Goal: Task Accomplishment & Management: Manage account settings

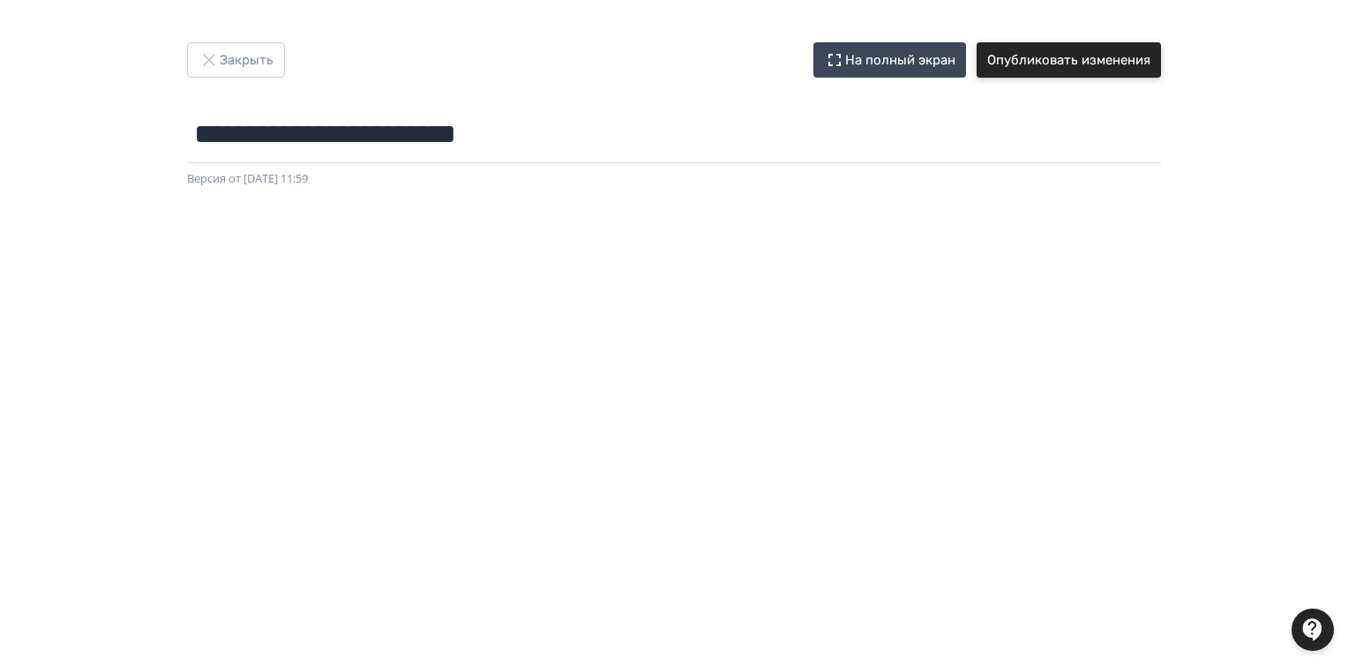
click at [1073, 60] on button "Опубликовать изменения" at bounding box center [1068, 59] width 184 height 35
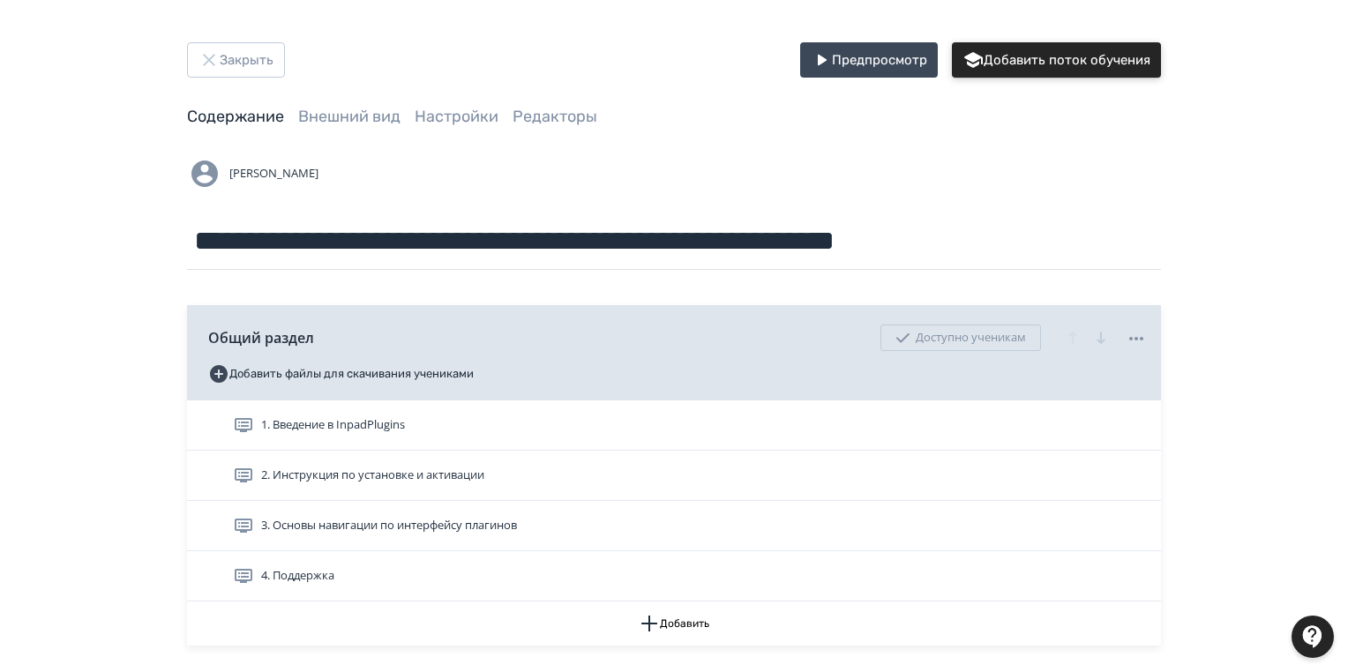
click at [1027, 56] on button "Добавить поток обучения" at bounding box center [1056, 59] width 209 height 35
drag, startPoint x: 191, startPoint y: 244, endPoint x: 1034, endPoint y: 216, distance: 843.6
click at [1034, 216] on input "**********" at bounding box center [674, 241] width 974 height 57
click at [1016, 236] on input "**********" at bounding box center [674, 241] width 974 height 57
click at [1023, 71] on button "Добавить поток обучения" at bounding box center [1056, 59] width 209 height 35
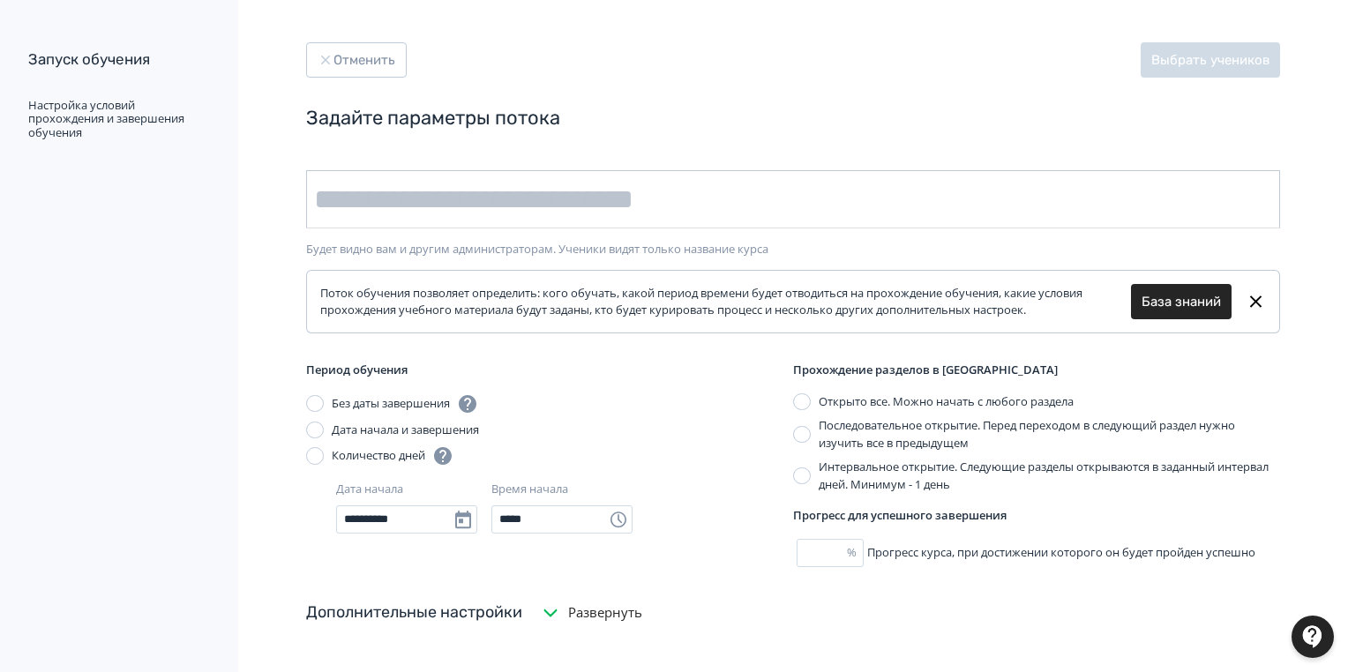
click at [321, 204] on input "text" at bounding box center [793, 199] width 974 height 58
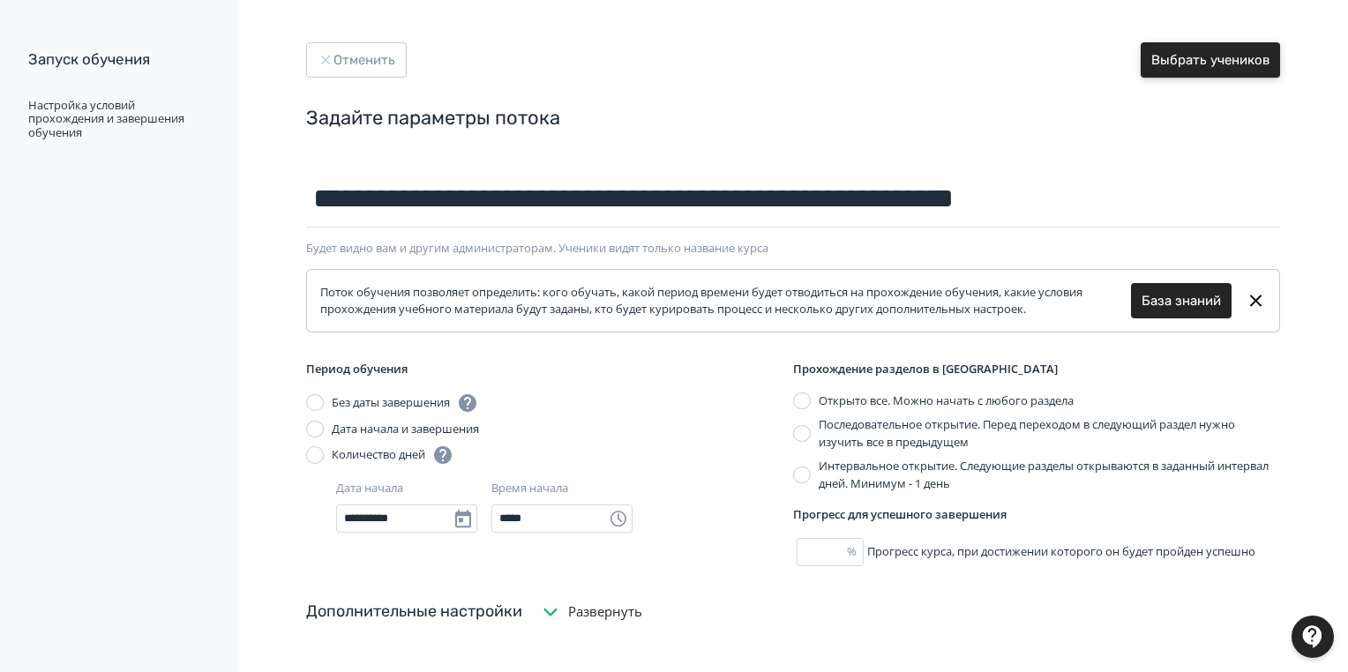
type input "**********"
click at [1235, 54] on button "Выбрать учеников" at bounding box center [1209, 59] width 139 height 35
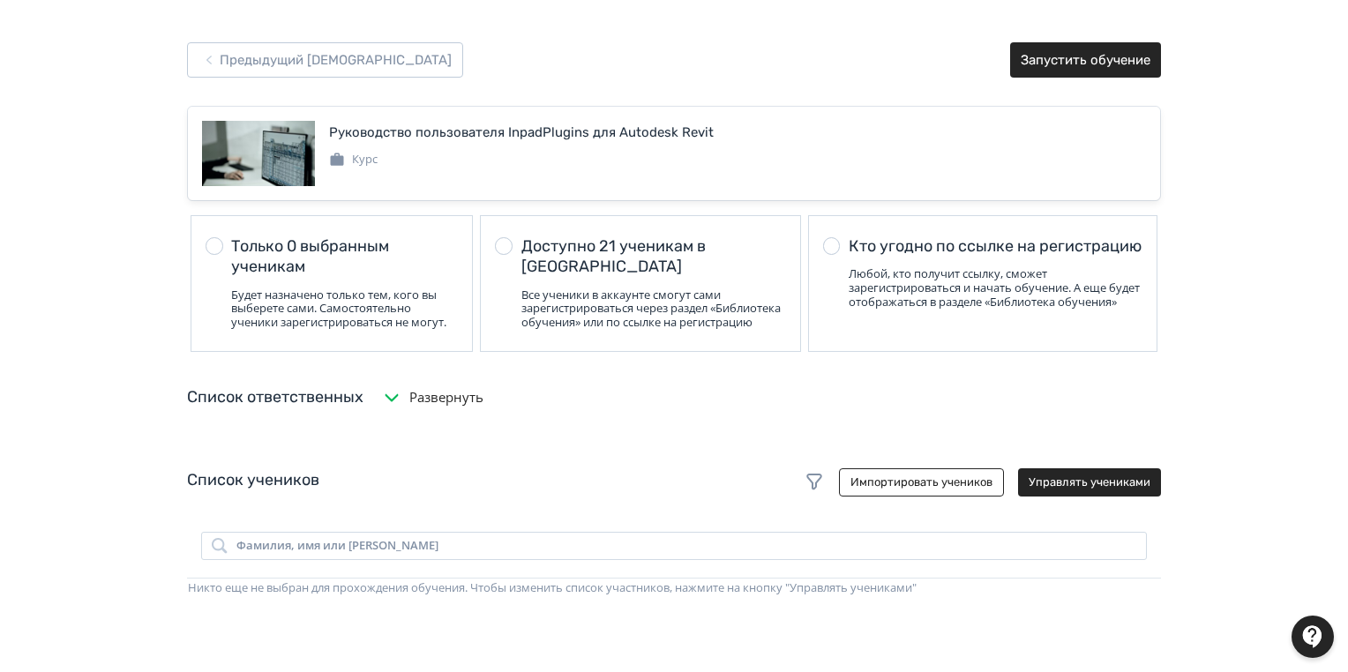
click at [503, 243] on div at bounding box center [504, 246] width 18 height 18
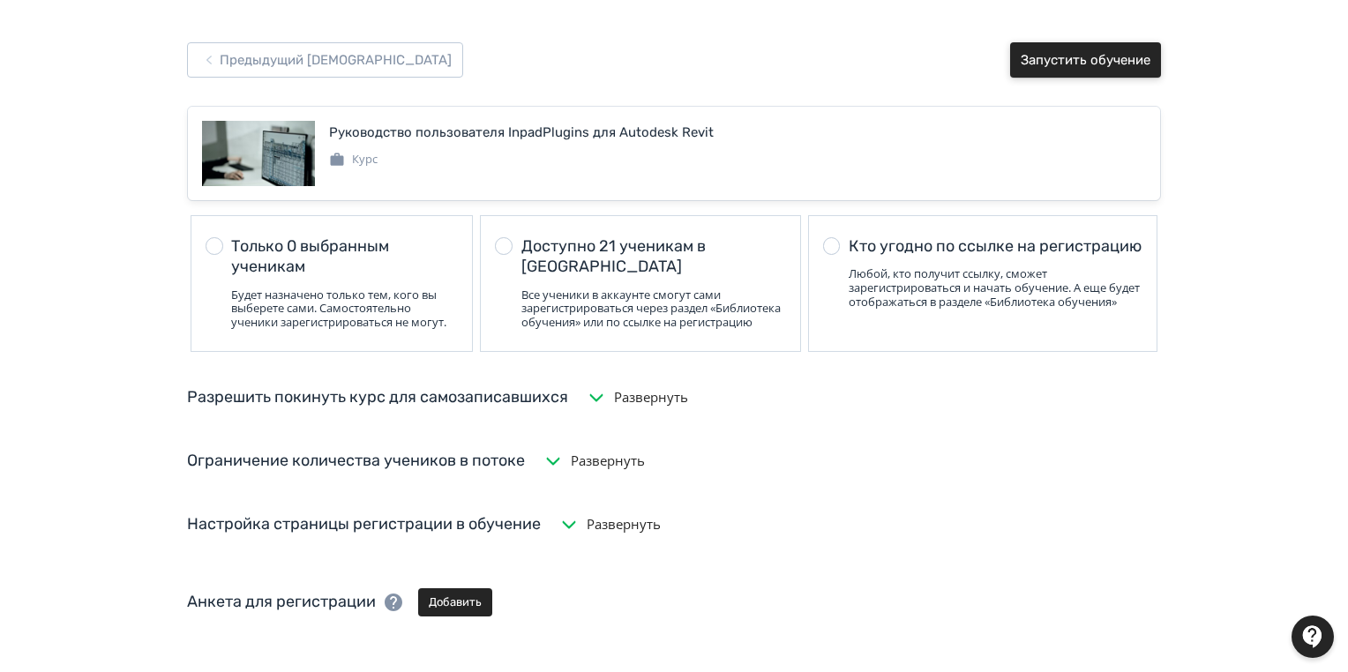
click at [1105, 62] on button "Запустить обучение" at bounding box center [1085, 59] width 151 height 35
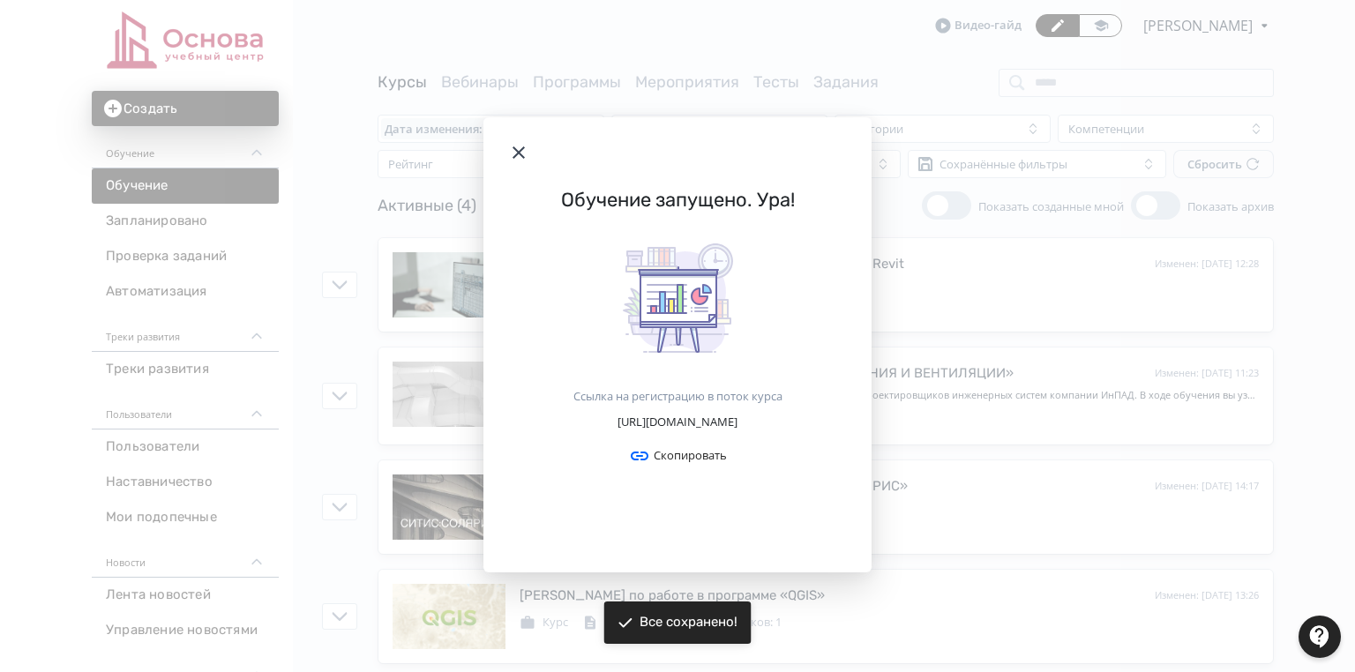
click at [515, 142] on icon "Modal" at bounding box center [518, 152] width 21 height 21
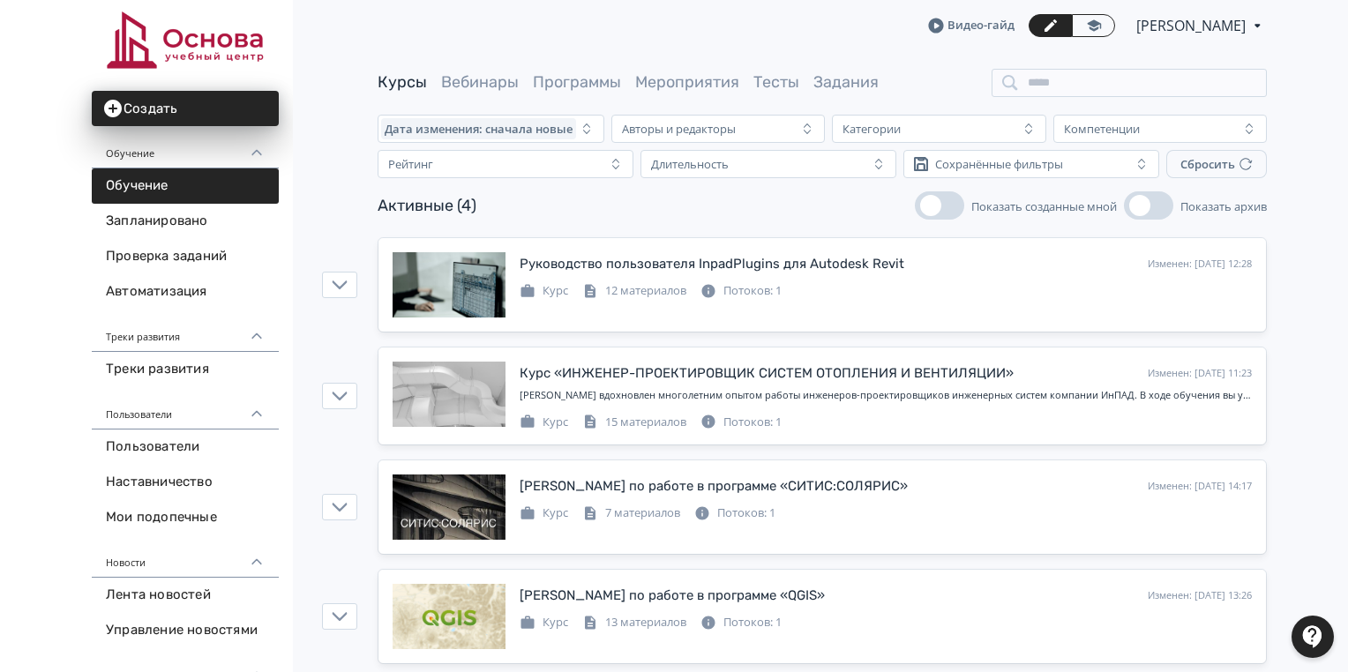
click at [1303, 481] on div "Руководство пользователя InpadPlugins для Autodesk Revit Изменен: [DATE] 12:28 …" at bounding box center [821, 457] width 1051 height 441
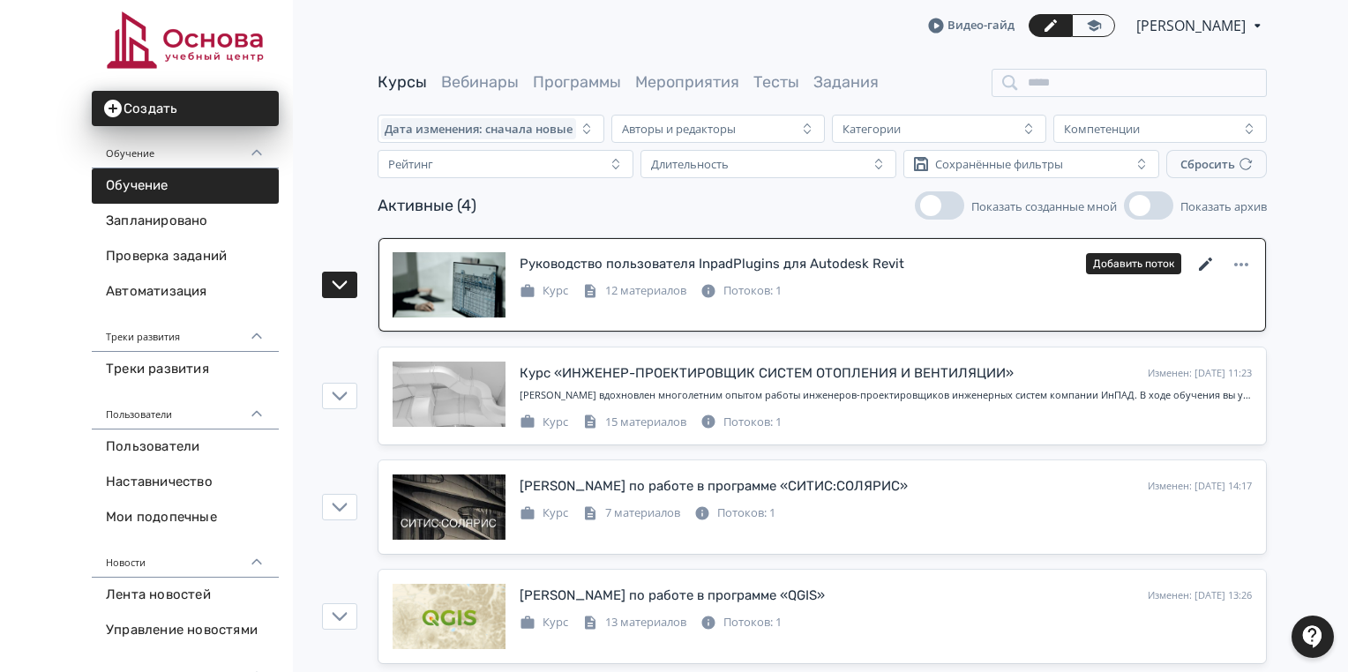
click at [1204, 260] on icon at bounding box center [1205, 264] width 21 height 21
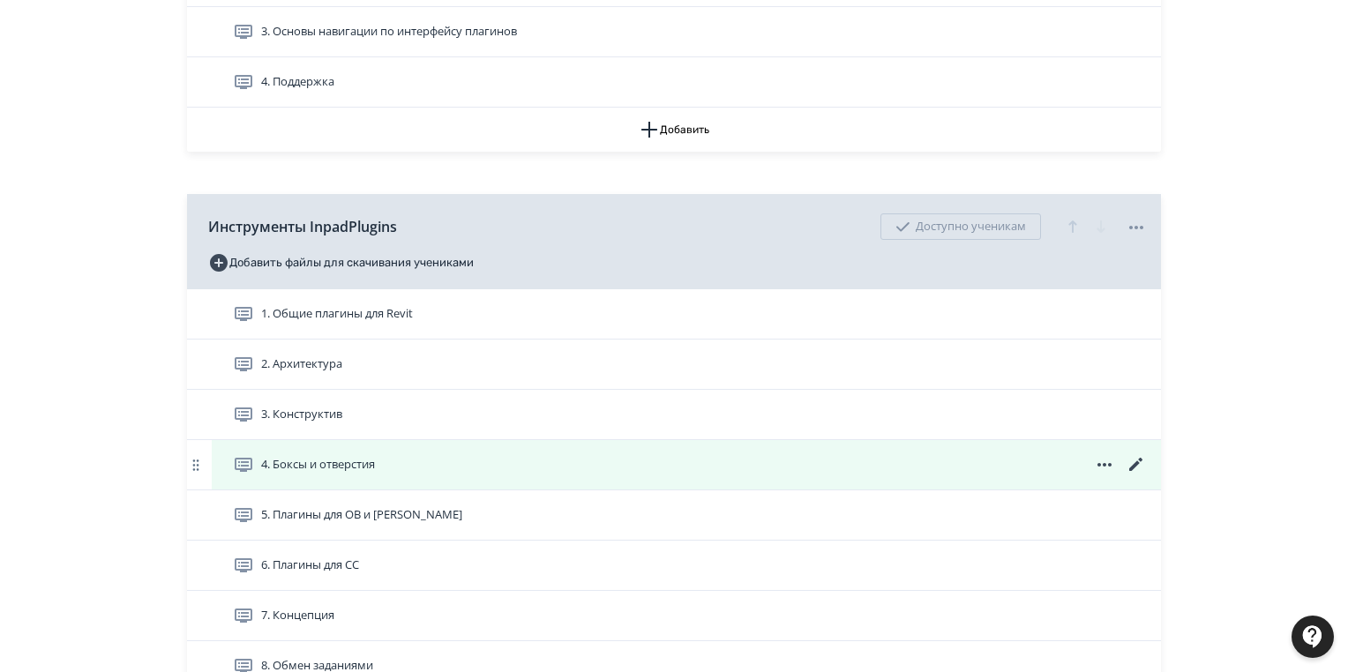
scroll to position [704, 0]
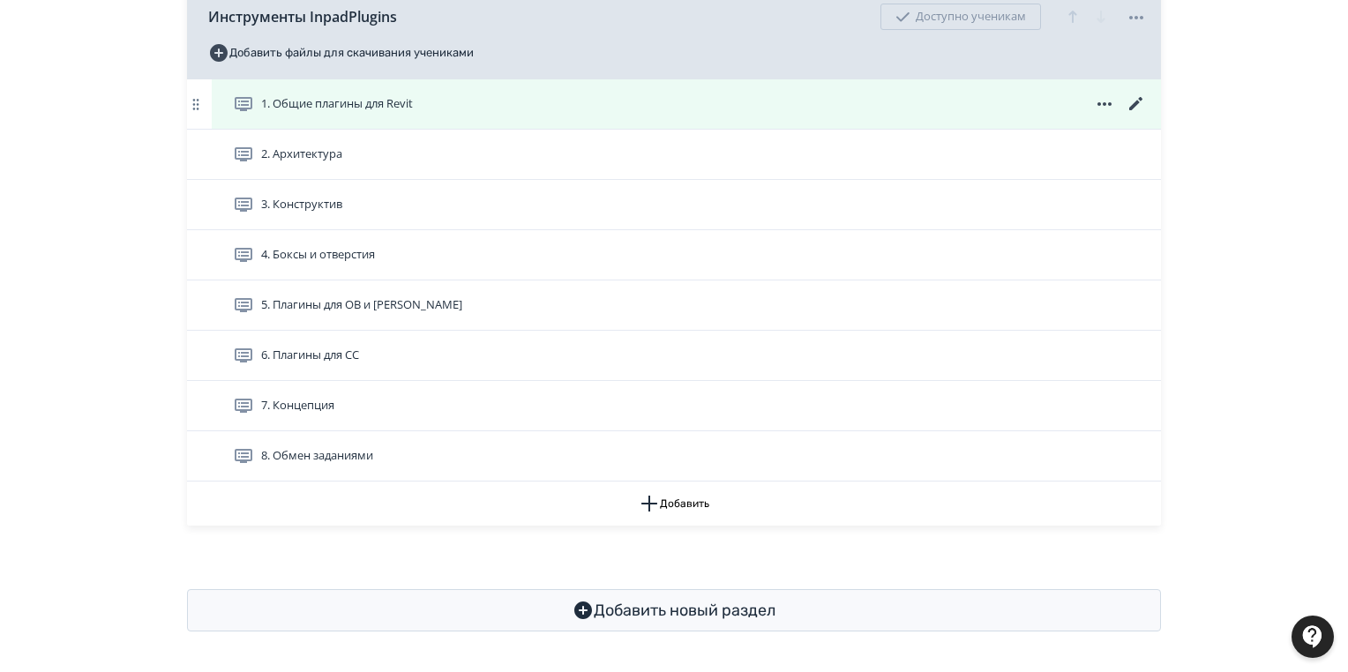
click at [1124, 99] on span at bounding box center [1104, 103] width 85 height 21
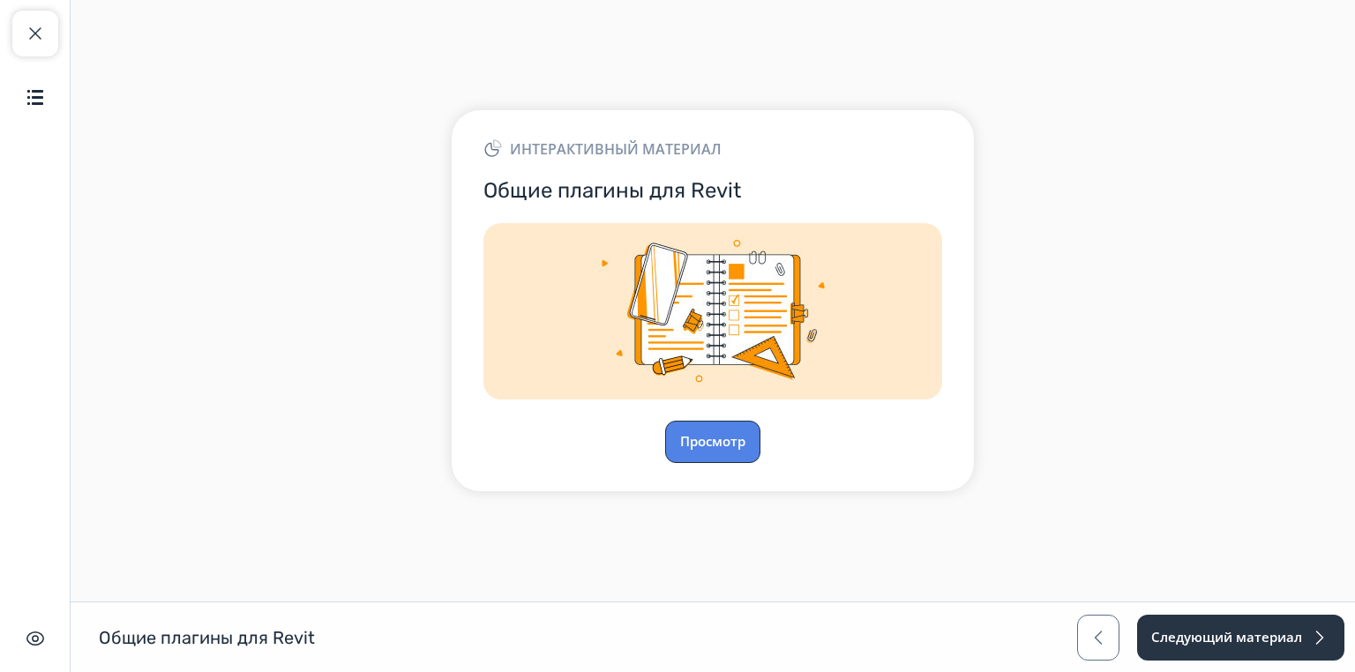
click at [723, 441] on button "Просмотр" at bounding box center [712, 442] width 95 height 42
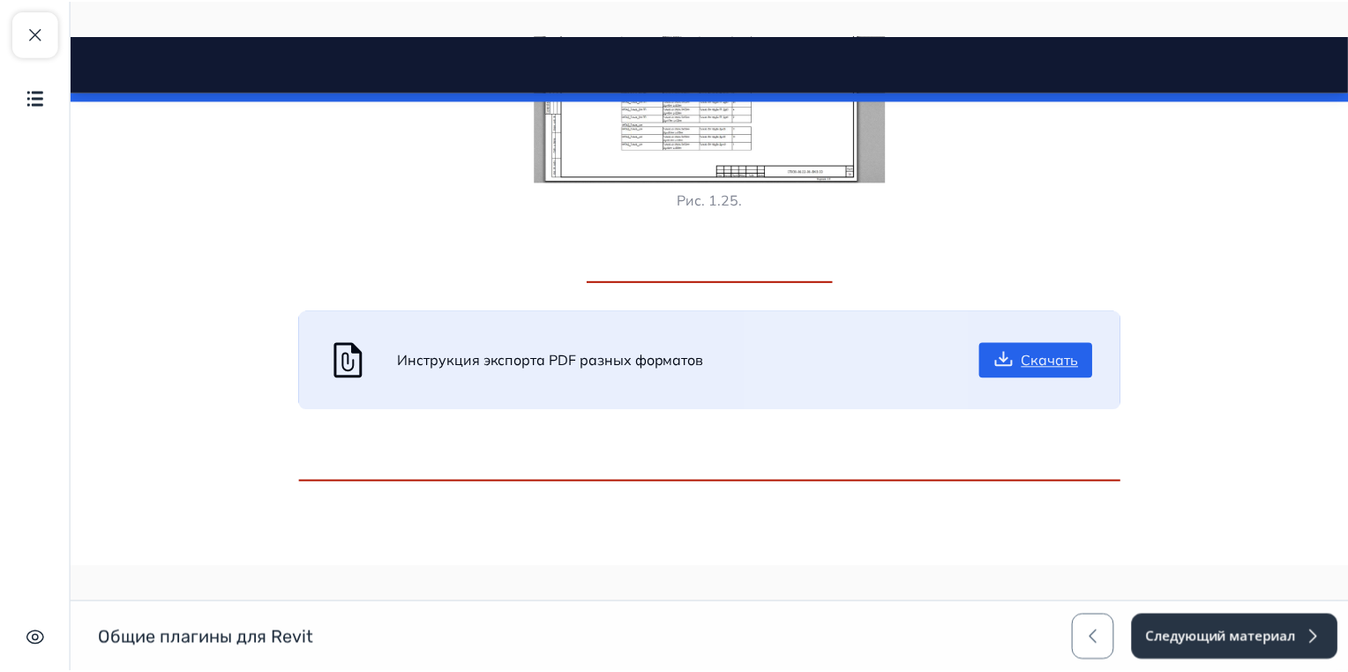
scroll to position [8716, 0]
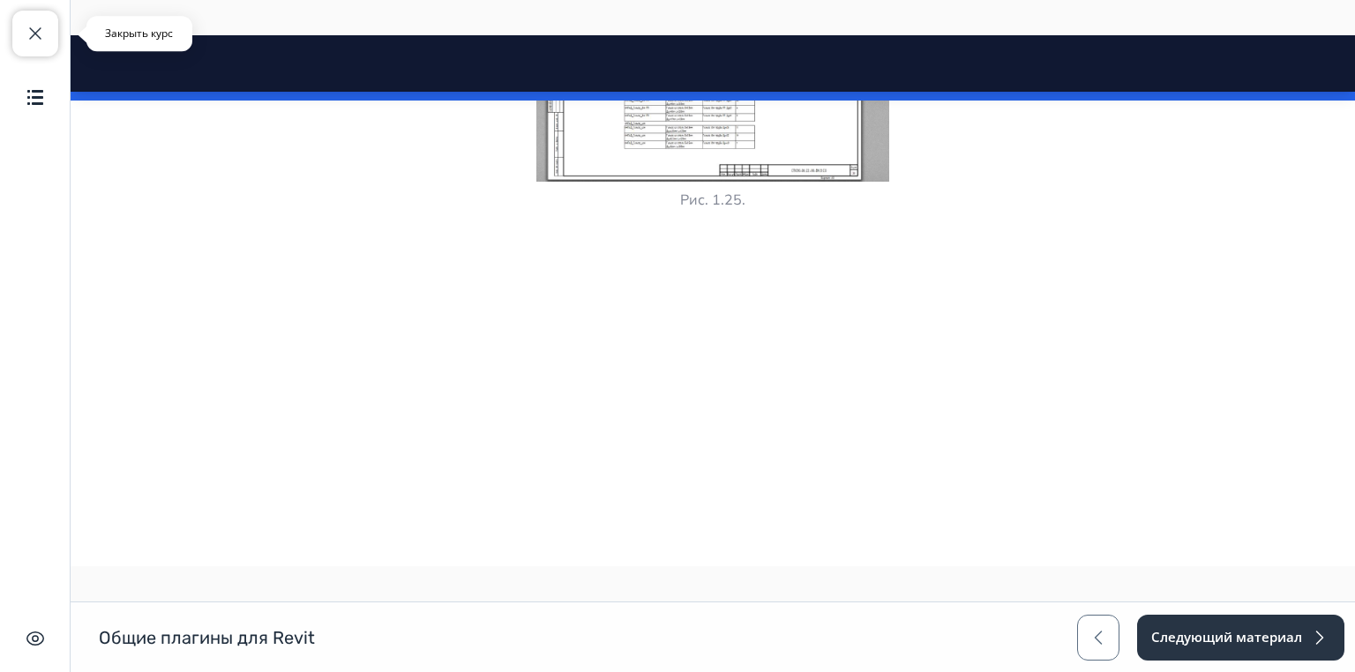
drag, startPoint x: 32, startPoint y: 35, endPoint x: 8, endPoint y: 28, distance: 24.8
click at [32, 35] on span "button" at bounding box center [35, 33] width 21 height 21
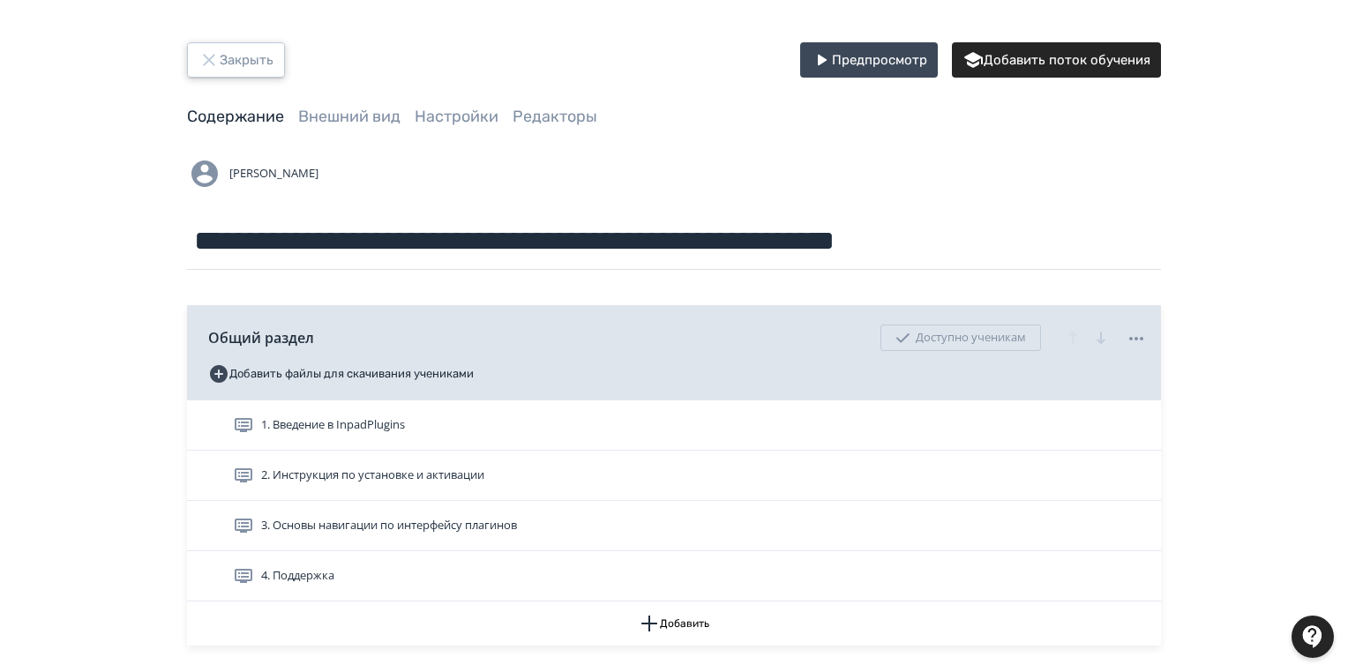
click at [222, 65] on button "Закрыть" at bounding box center [236, 59] width 98 height 35
